Goal: Transaction & Acquisition: Purchase product/service

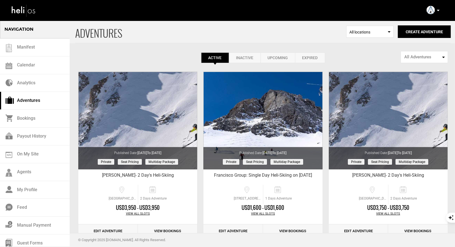
click at [438, 10] on icon at bounding box center [438, 10] width 3 height 1
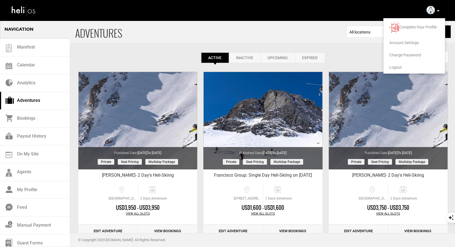
click at [396, 71] on li "Logout" at bounding box center [414, 67] width 61 height 12
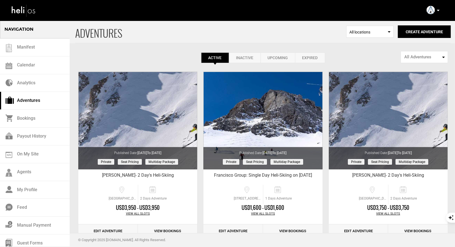
click at [439, 7] on p at bounding box center [438, 10] width 3 height 6
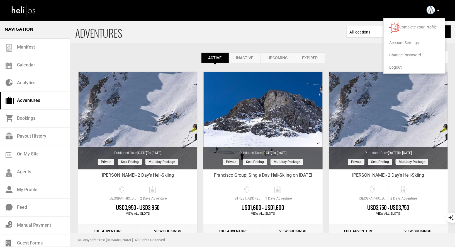
click at [393, 67] on span "Logout" at bounding box center [396, 67] width 13 height 4
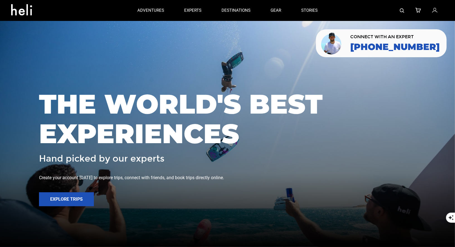
click at [400, 11] on img at bounding box center [402, 10] width 4 height 4
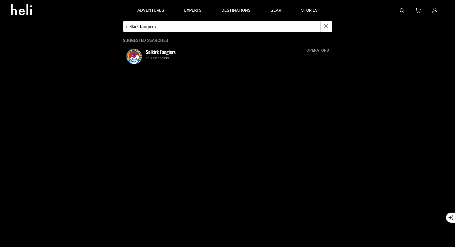
type input "selkirk tangiers"
click at [136, 55] on img at bounding box center [134, 56] width 18 height 15
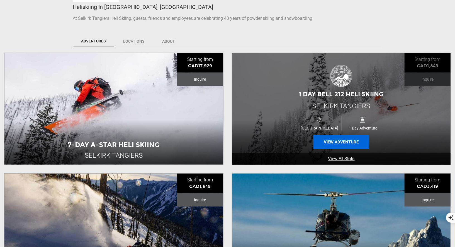
scroll to position [179, 0]
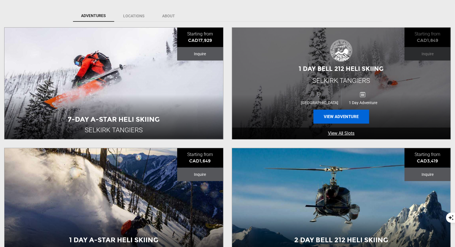
click at [345, 117] on button "View Adventure" at bounding box center [342, 117] width 56 height 14
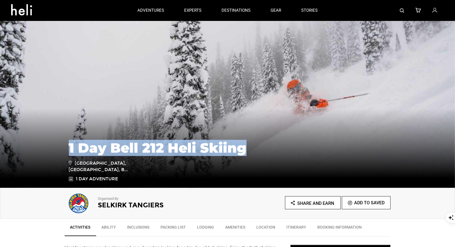
drag, startPoint x: 260, startPoint y: 153, endPoint x: 94, endPoint y: 137, distance: 166.6
click at [94, 137] on div "1 Day Bell 212 Heli Skiing Coast Hillcrest Hotel, Oak Drive, Revelstoke, B... 1…" at bounding box center [228, 158] width 326 height 47
copy h1 "1 Day Bell 212 Heli Skiing"
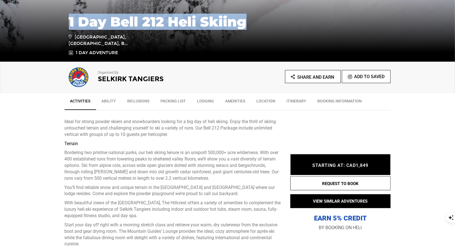
scroll to position [206, 0]
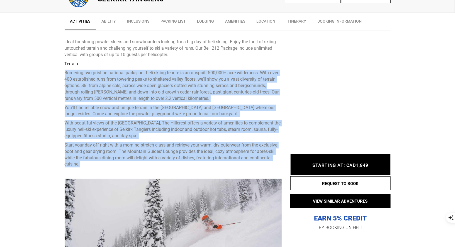
drag, startPoint x: 95, startPoint y: 164, endPoint x: 60, endPoint y: 72, distance: 98.1
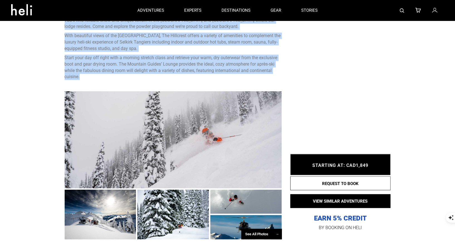
copy div "Bordering two pristine national parks, our heli skiing tenure is an unspoilt 50…"
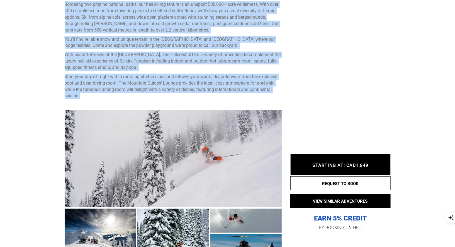
scroll to position [467, 0]
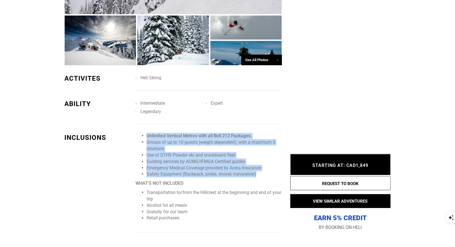
drag, startPoint x: 262, startPoint y: 171, endPoint x: 142, endPoint y: 135, distance: 125.2
click at [141, 135] on ul "Unlimited Vertical Metres with all Bell 212 Packages. Groups of up to 10 guests…" at bounding box center [209, 155] width 146 height 45
copy ul "Unlimited Vertical Metres with all Bell 212 Packages. Groups of up to 10 guests…"
